Goal: Task Accomplishment & Management: Manage account settings

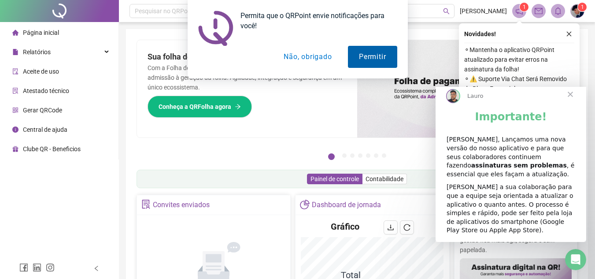
click at [362, 58] on button "Permitir" at bounding box center [372, 57] width 49 height 22
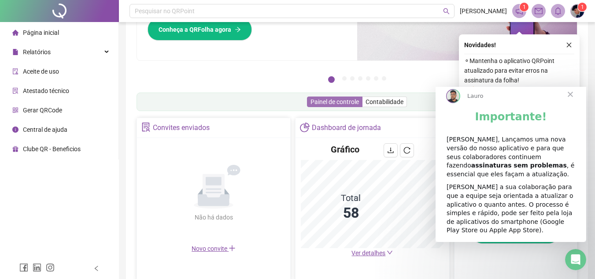
scroll to position [88, 0]
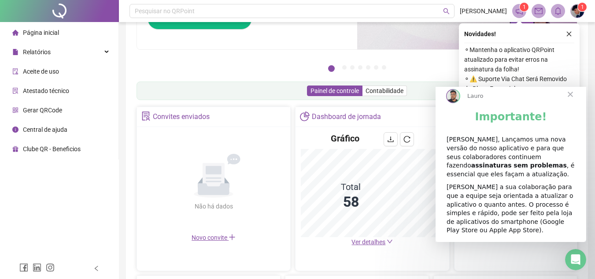
click at [571, 100] on span "Fechar" at bounding box center [571, 94] width 32 height 32
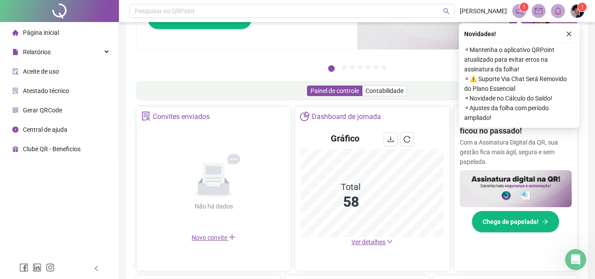
click at [574, 33] on div "Novidades ! ⚬ Mantenha o aplicativo QRPoint atualizado para evitar erros na ass…" at bounding box center [519, 75] width 121 height 104
click at [569, 33] on icon "close" at bounding box center [569, 34] width 6 height 6
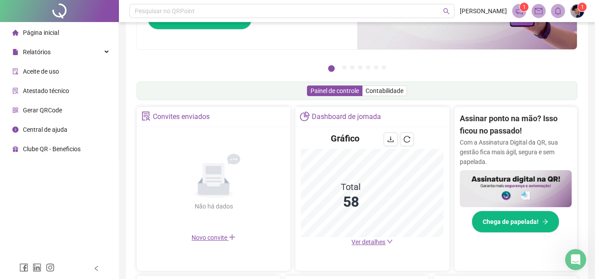
scroll to position [0, 0]
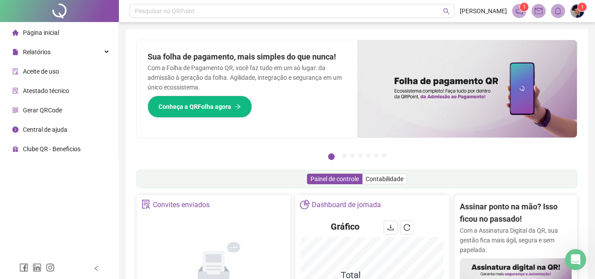
click at [520, 13] on icon "notification" at bounding box center [519, 11] width 8 height 8
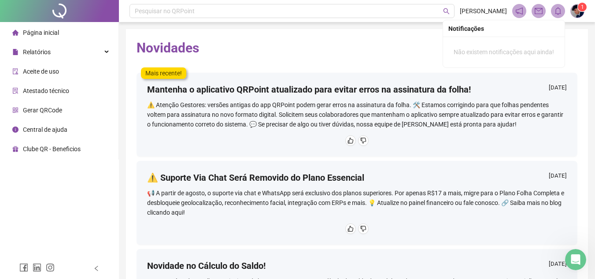
click at [570, 11] on span at bounding box center [577, 11] width 14 height 14
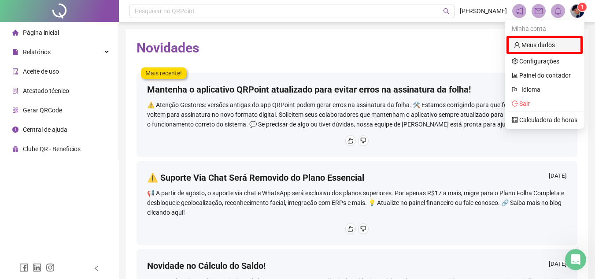
click at [552, 45] on link "Meus dados" at bounding box center [534, 44] width 41 height 7
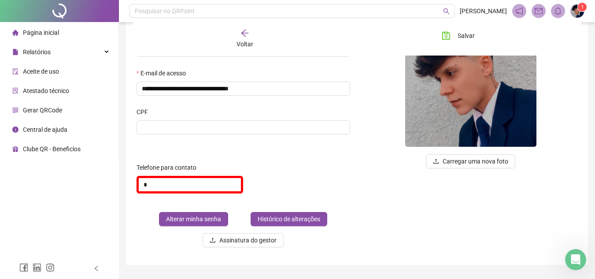
scroll to position [88, 0]
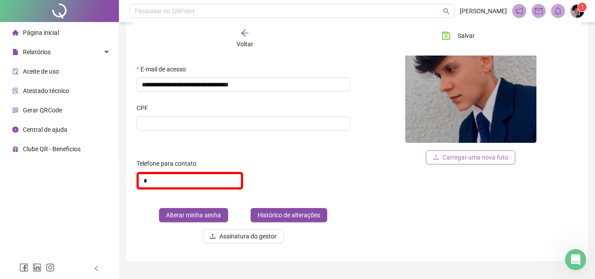
click at [483, 158] on span "Carregar uma nova foto" at bounding box center [476, 157] width 66 height 10
click at [199, 181] on input "*" at bounding box center [190, 181] width 107 height 18
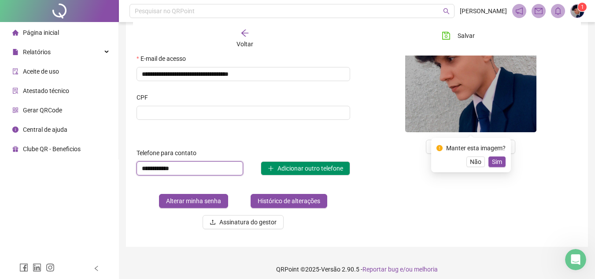
scroll to position [104, 0]
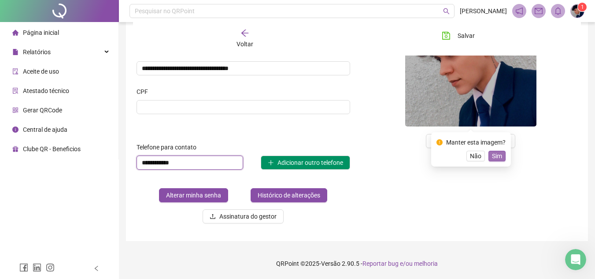
type input "**********"
click at [495, 156] on span "Sim" at bounding box center [497, 156] width 10 height 10
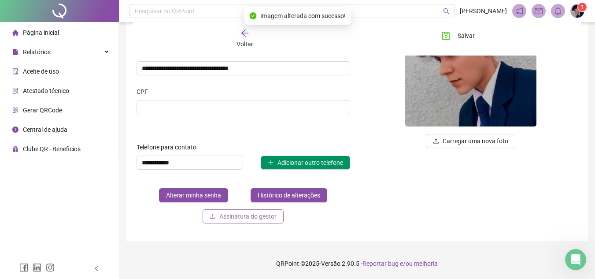
click at [251, 218] on span "Assinatura do gestor" at bounding box center [247, 216] width 57 height 10
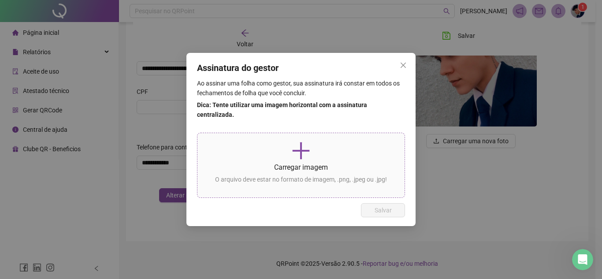
click at [310, 154] on icon "plus" at bounding box center [300, 150] width 21 height 21
click at [314, 148] on p at bounding box center [300, 150] width 193 height 21
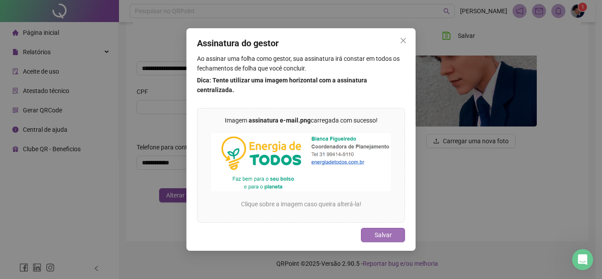
click at [385, 230] on span "Salvar" at bounding box center [382, 235] width 17 height 10
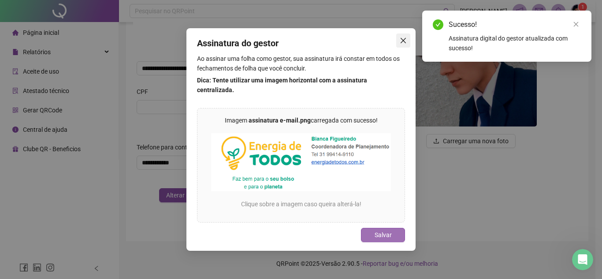
click at [403, 44] on icon "close" at bounding box center [402, 40] width 7 height 7
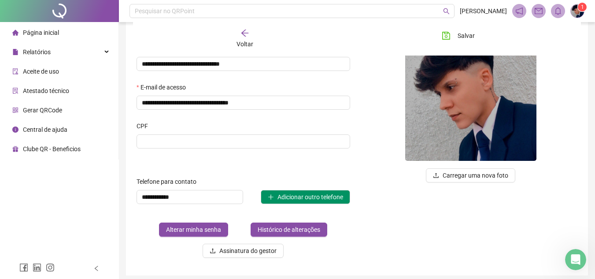
scroll to position [16, 0]
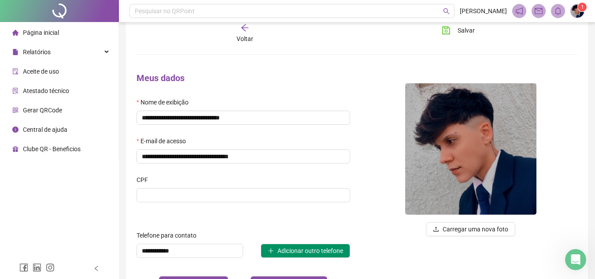
click at [200, 200] on input at bounding box center [244, 195] width 214 height 14
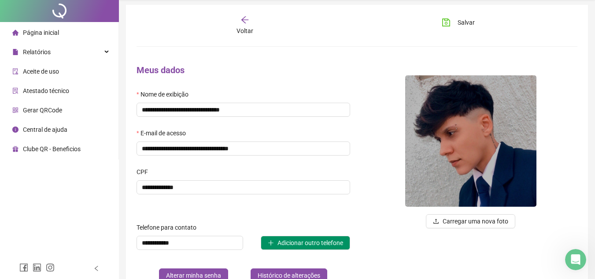
scroll to position [0, 0]
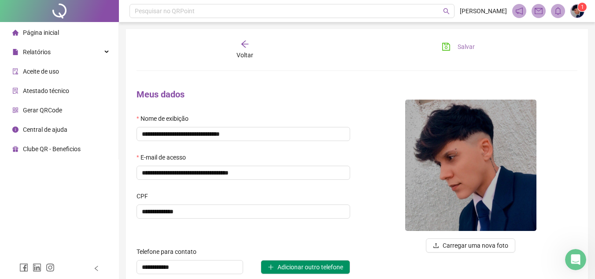
type input "**********"
click at [449, 49] on icon "save" at bounding box center [446, 46] width 9 height 9
click at [246, 52] on span "Voltar" at bounding box center [245, 55] width 17 height 7
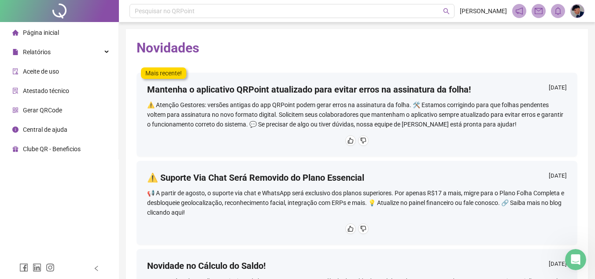
click at [52, 92] on span "Atestado técnico" at bounding box center [46, 90] width 46 height 7
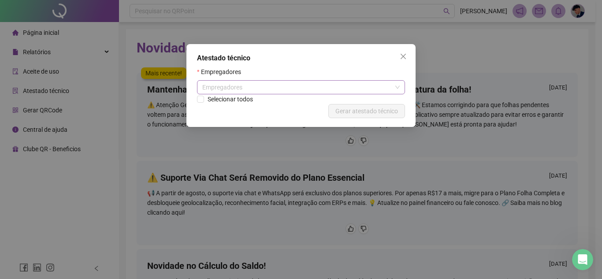
click at [315, 89] on div "Empregadores" at bounding box center [301, 87] width 208 height 14
click at [399, 56] on icon "close" at bounding box center [402, 56] width 7 height 7
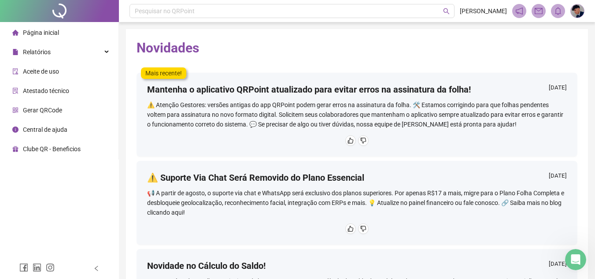
click at [71, 32] on li "Página inicial" at bounding box center [59, 33] width 115 height 18
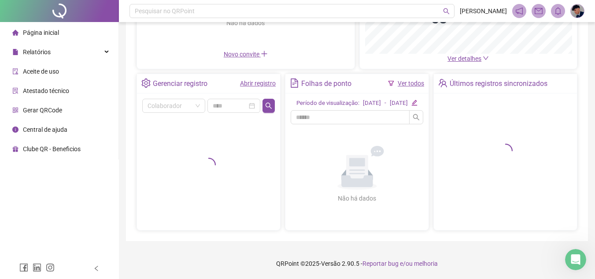
scroll to position [151, 0]
click at [323, 76] on div "Folhas de ponto" at bounding box center [326, 83] width 50 height 15
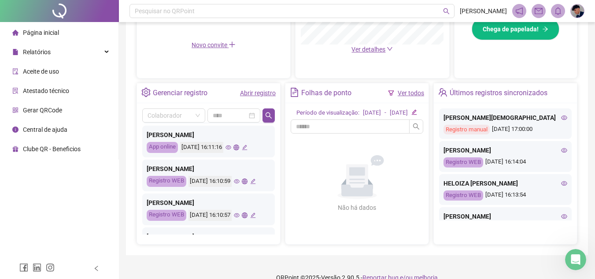
scroll to position [264, 0]
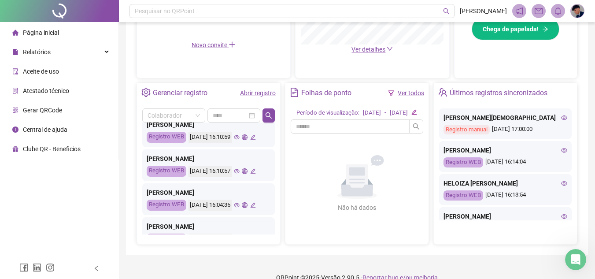
click at [410, 91] on link "Ver todos" at bounding box center [411, 92] width 26 height 7
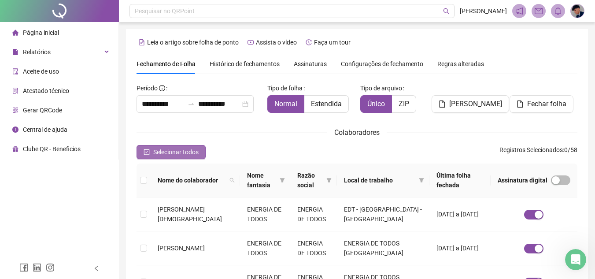
click at [181, 152] on span "Selecionar todos" at bounding box center [175, 152] width 45 height 10
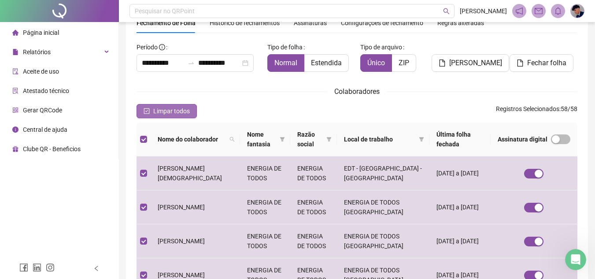
click at [163, 111] on span "Limpar todos" at bounding box center [171, 111] width 37 height 10
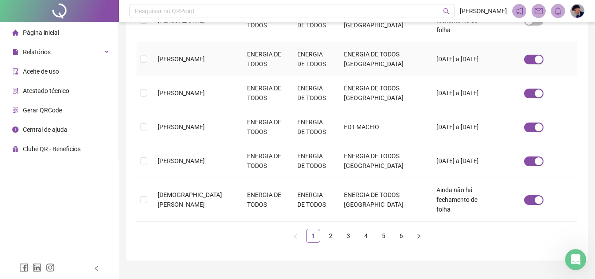
scroll to position [354, 0]
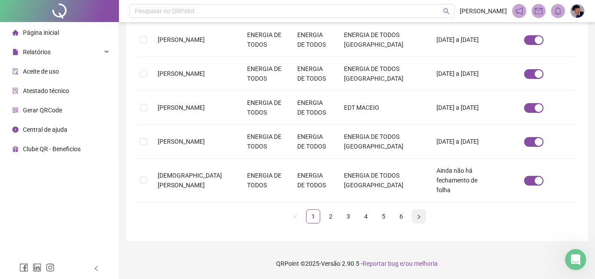
click at [417, 215] on icon "right" at bounding box center [418, 216] width 5 height 5
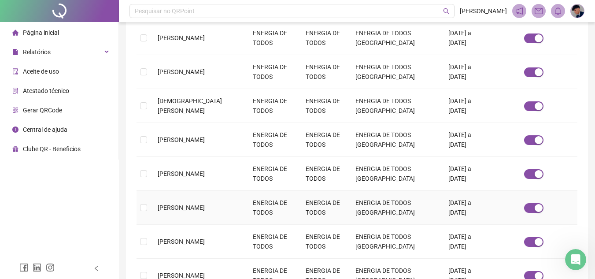
scroll to position [334, 0]
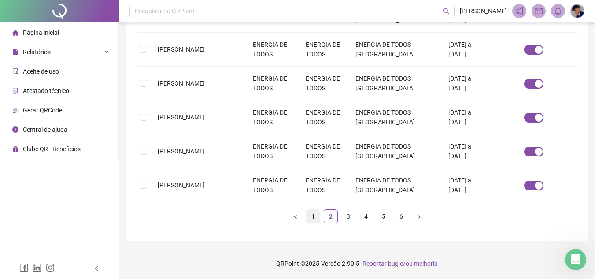
click at [315, 215] on link "1" at bounding box center [313, 216] width 13 height 13
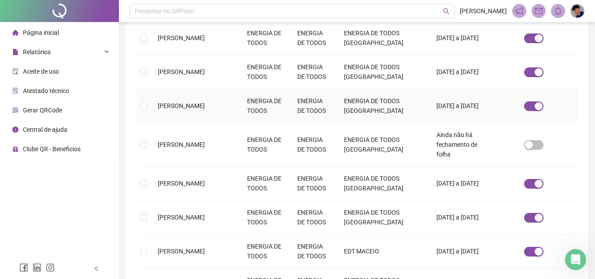
scroll to position [261, 0]
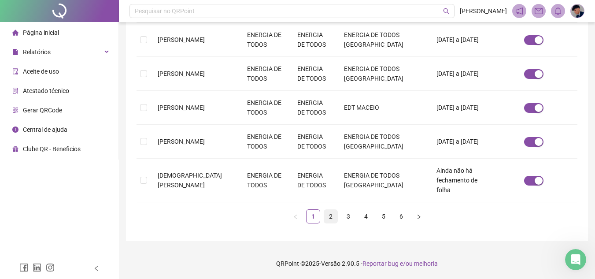
click at [330, 219] on link "2" at bounding box center [330, 216] width 13 height 13
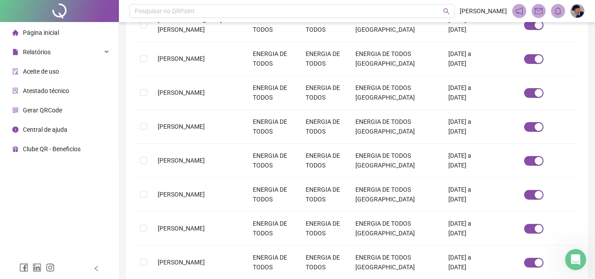
scroll to position [334, 0]
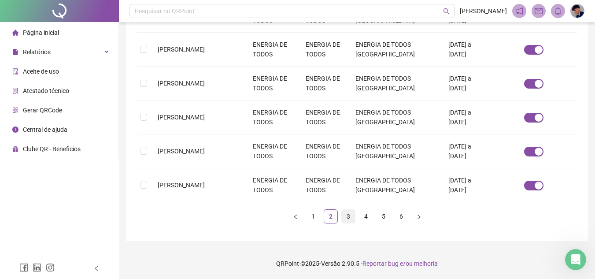
click at [348, 215] on link "3" at bounding box center [348, 216] width 13 height 13
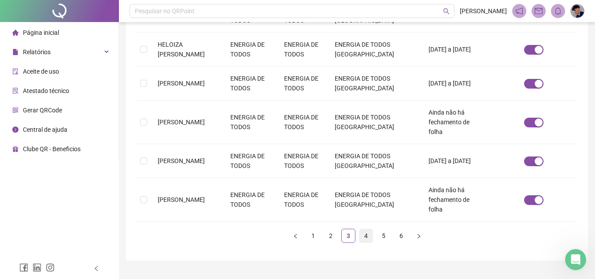
click at [370, 229] on link "4" at bounding box center [365, 235] width 13 height 13
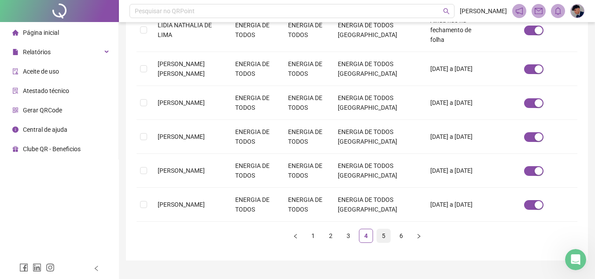
click at [384, 229] on link "5" at bounding box center [383, 235] width 13 height 13
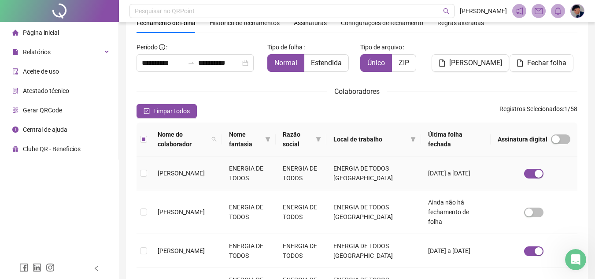
scroll to position [0, 0]
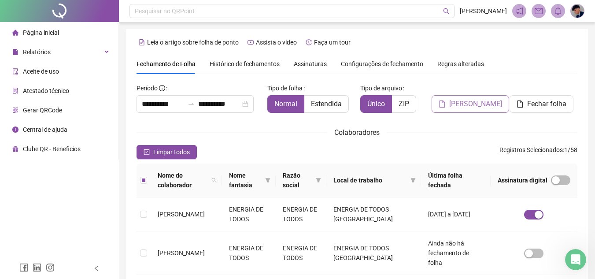
click at [479, 104] on span "[PERSON_NAME]" at bounding box center [475, 104] width 53 height 11
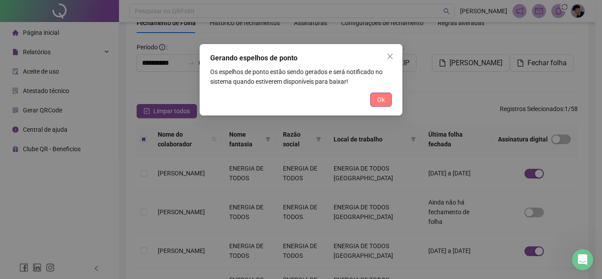
click at [383, 95] on span "Ok" at bounding box center [380, 100] width 7 height 10
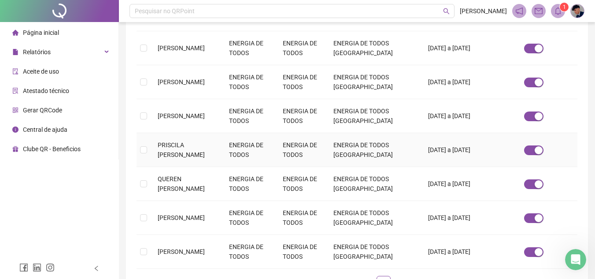
scroll to position [334, 0]
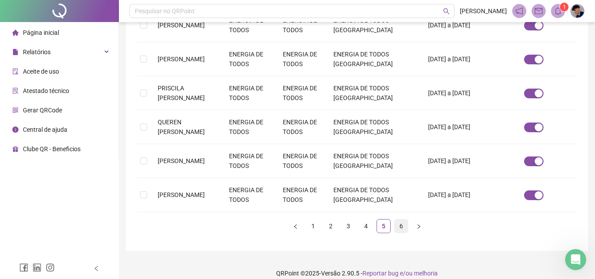
click at [404, 219] on link "6" at bounding box center [401, 225] width 13 height 13
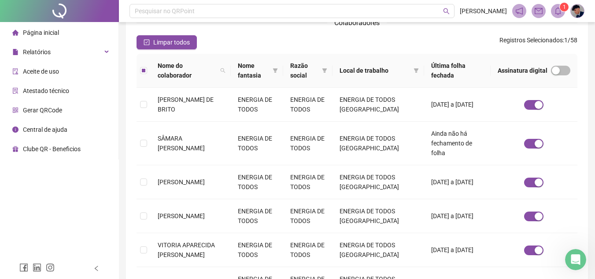
scroll to position [0, 0]
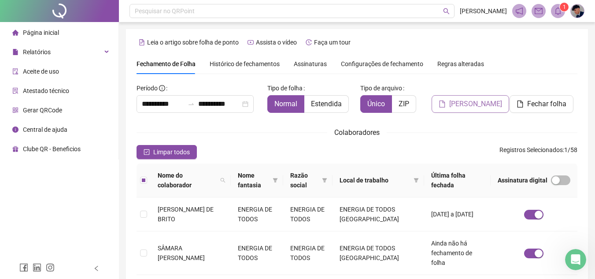
click at [473, 107] on span "[PERSON_NAME]" at bounding box center [475, 104] width 53 height 11
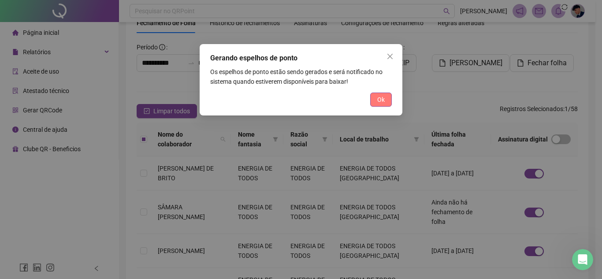
click at [378, 99] on span "Ok" at bounding box center [380, 100] width 7 height 10
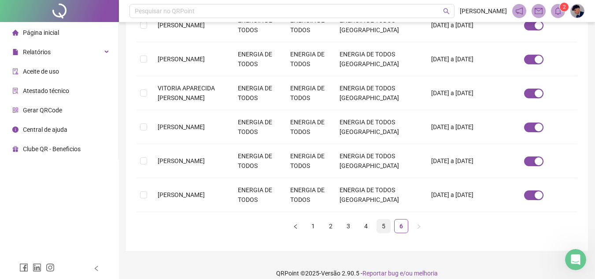
click at [385, 219] on link "5" at bounding box center [383, 225] width 13 height 13
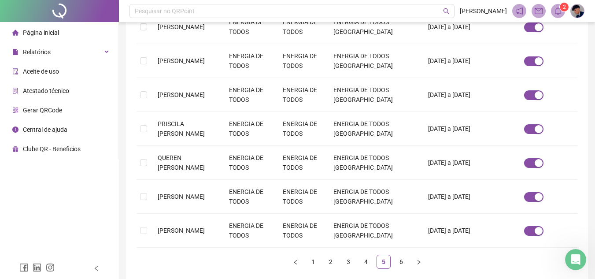
scroll to position [305, 0]
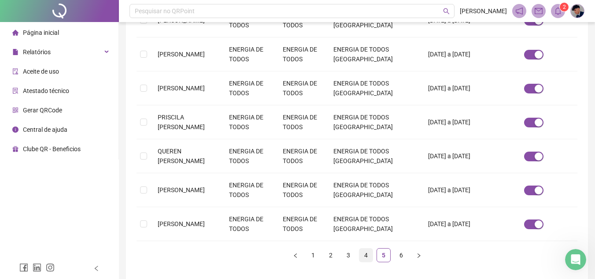
click at [371, 248] on link "4" at bounding box center [365, 254] width 13 height 13
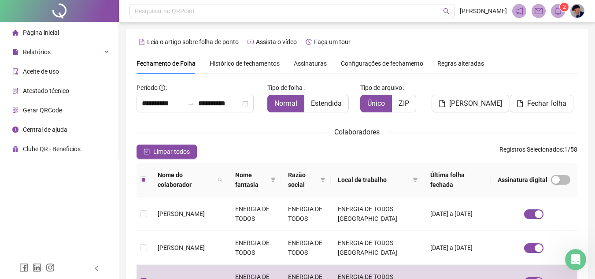
scroll to position [0, 0]
click at [455, 104] on span "[PERSON_NAME]" at bounding box center [475, 104] width 53 height 11
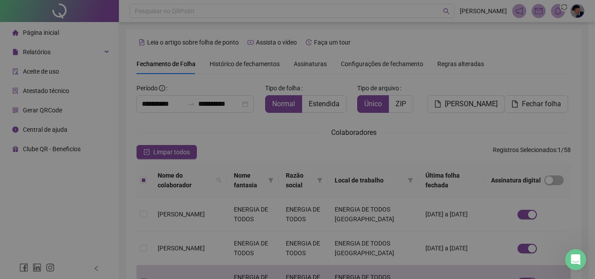
scroll to position [41, 0]
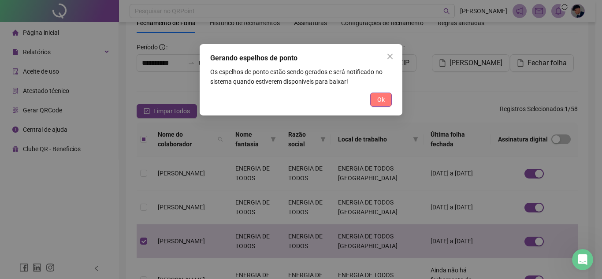
click at [390, 99] on button "Ok" at bounding box center [381, 99] width 22 height 14
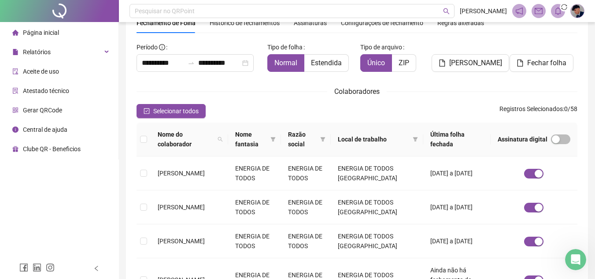
scroll to position [0, 0]
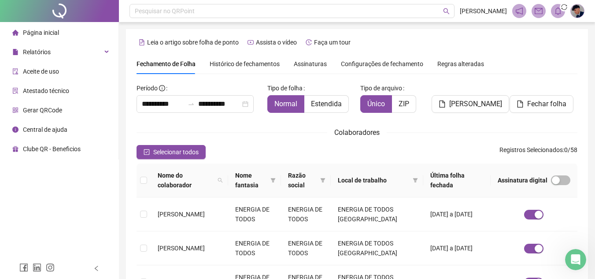
click at [262, 65] on span "Histórico de fechamentos" at bounding box center [245, 63] width 70 height 7
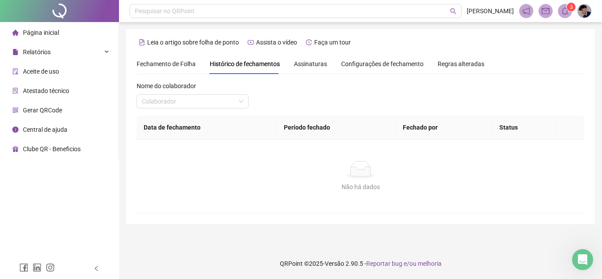
click at [307, 65] on span "Assinaturas" at bounding box center [310, 64] width 33 height 6
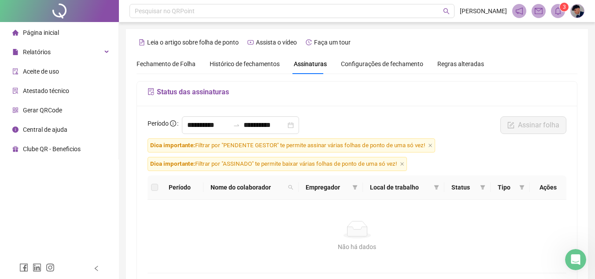
click at [377, 64] on span "Configurações de fechamento" at bounding box center [382, 64] width 82 height 6
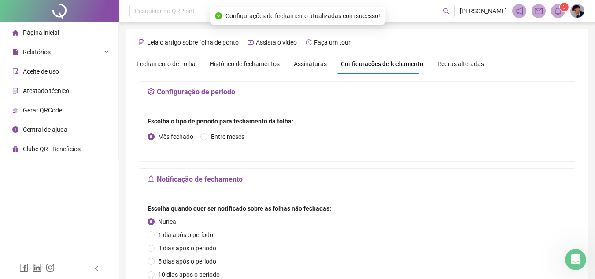
click at [463, 66] on span "Regras alteradas" at bounding box center [460, 64] width 47 height 6
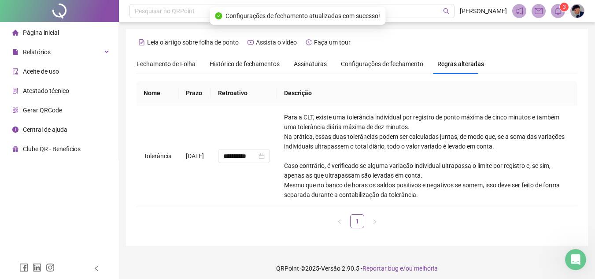
click at [57, 32] on span "Página inicial" at bounding box center [41, 32] width 36 height 7
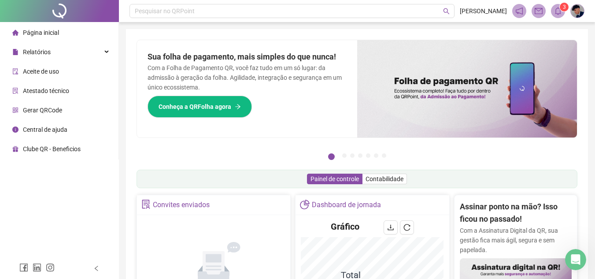
click at [47, 36] on span "Página inicial" at bounding box center [41, 32] width 36 height 7
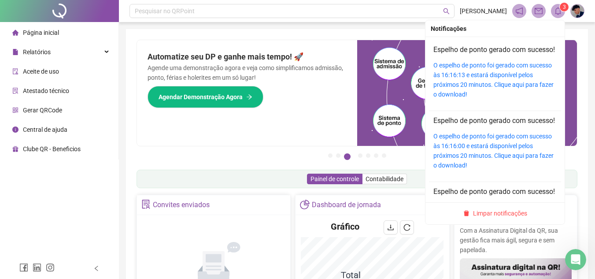
click at [561, 11] on sup "3" at bounding box center [564, 7] width 9 height 9
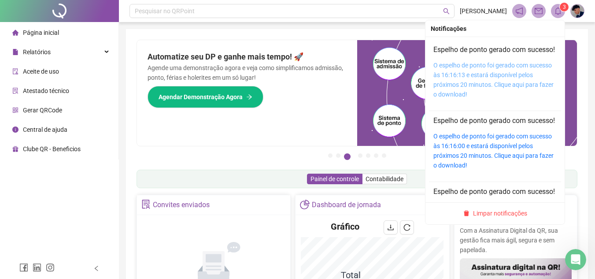
click at [508, 92] on link "O espelho de ponto foi gerado com sucesso às 16:16:13 e estará disponível pelos…" at bounding box center [493, 80] width 120 height 36
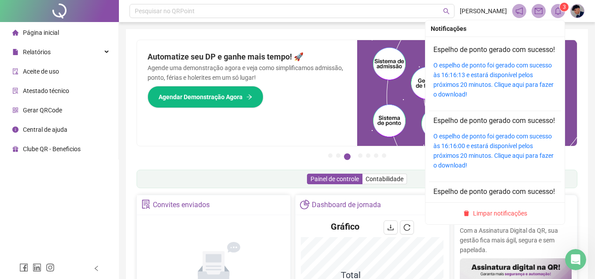
click at [558, 9] on icon "bell" at bounding box center [558, 11] width 8 height 8
click at [498, 165] on link "O espelho de ponto foi gerado com sucesso às 16:16:00 e estará disponível pelos…" at bounding box center [493, 151] width 120 height 36
click at [558, 13] on icon "bell" at bounding box center [558, 11] width 8 height 8
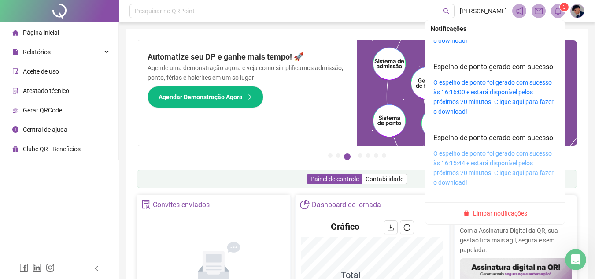
scroll to position [85, 0]
click at [500, 160] on link "O espelho de ponto foi gerado com sucesso às 16:15:44 e estará disponível pelos…" at bounding box center [493, 168] width 120 height 36
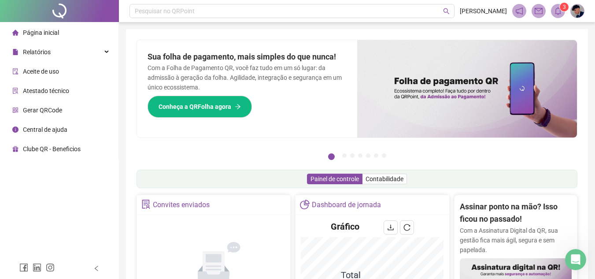
click at [559, 11] on icon "bell" at bounding box center [558, 11] width 8 height 8
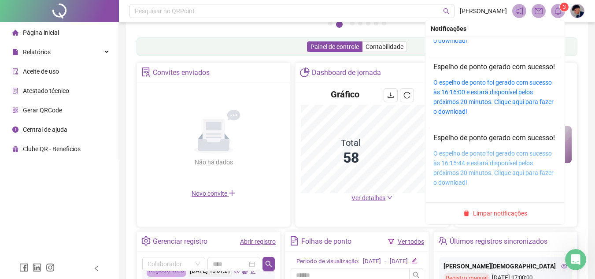
click at [476, 169] on link "O espelho de ponto foi gerado com sucesso às 16:15:44 e estará disponível pelos…" at bounding box center [493, 168] width 120 height 36
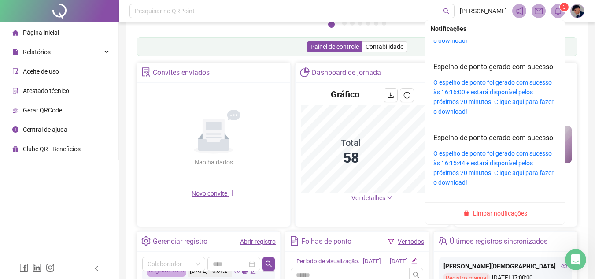
click at [559, 11] on icon "bell" at bounding box center [558, 11] width 8 height 8
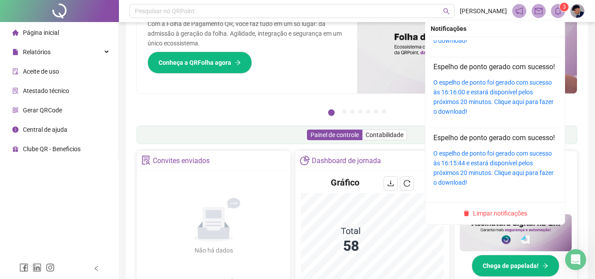
scroll to position [0, 0]
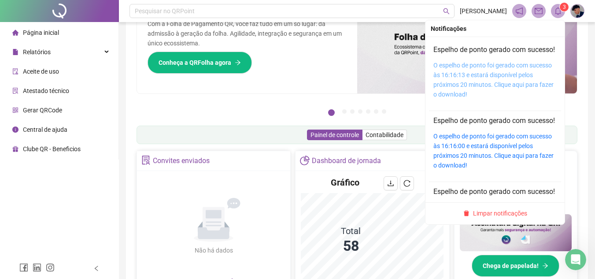
click at [491, 81] on link "O espelho de ponto foi gerado com sucesso às 16:16:13 e estará disponível pelos…" at bounding box center [493, 80] width 120 height 36
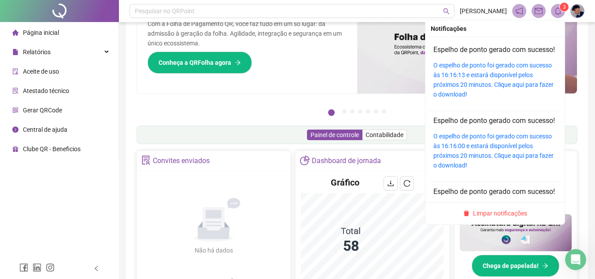
click at [560, 8] on sup "3" at bounding box center [564, 7] width 9 height 9
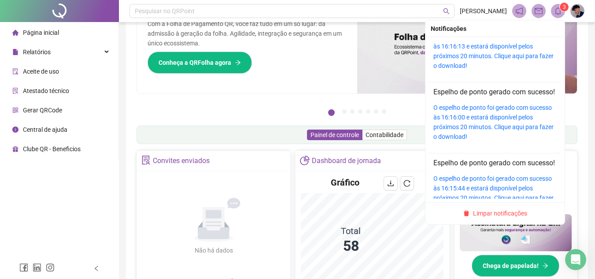
scroll to position [44, 0]
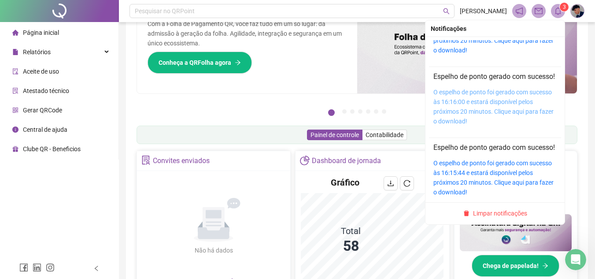
click at [501, 124] on link "O espelho de ponto foi gerado com sucesso às 16:16:00 e estará disponível pelos…" at bounding box center [493, 107] width 120 height 36
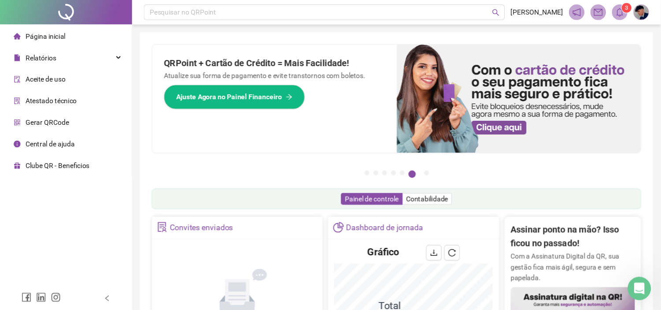
scroll to position [414, 0]
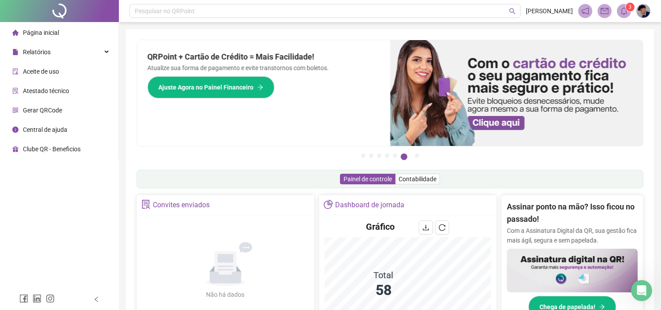
drag, startPoint x: 601, startPoint y: 2, endPoint x: 201, endPoint y: 155, distance: 428.7
click at [201, 155] on ul "1 2 3 4 5 6 7" at bounding box center [390, 155] width 507 height 4
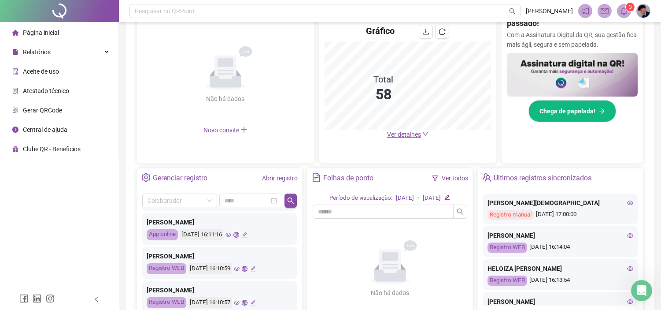
scroll to position [49, 0]
